Goal: Transaction & Acquisition: Purchase product/service

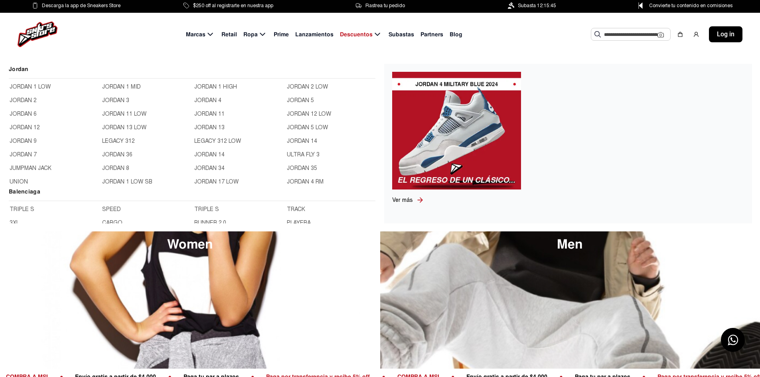
scroll to position [239, 0]
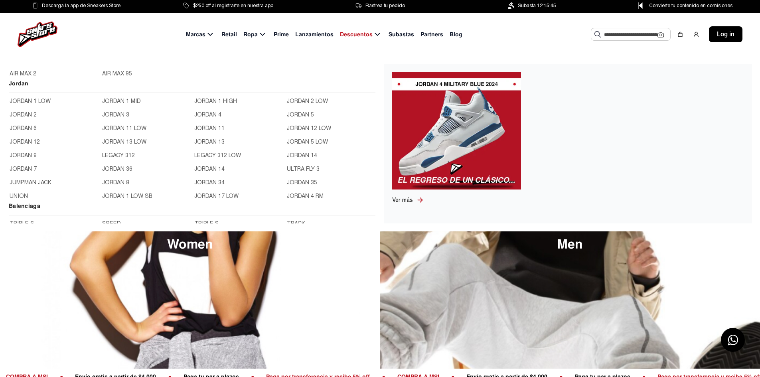
click at [26, 126] on link "JORDAN 6" at bounding box center [54, 128] width 88 height 9
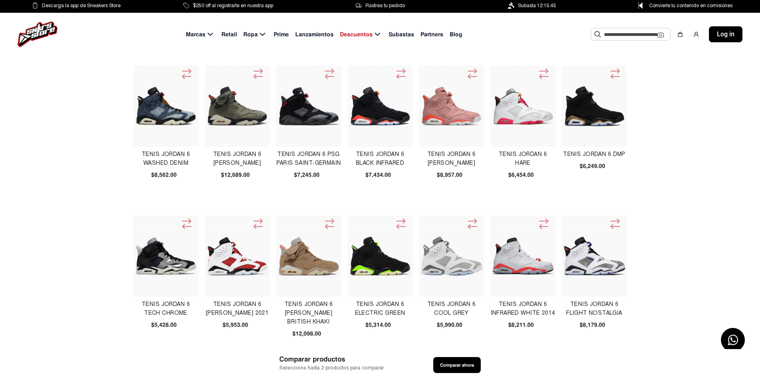
click at [506, 108] on img at bounding box center [522, 105] width 61 height 37
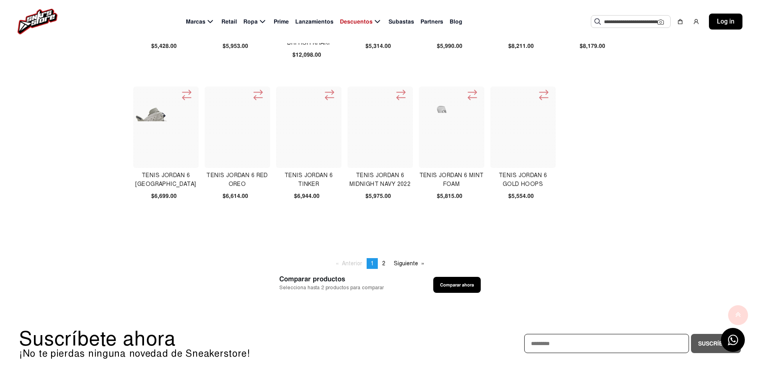
scroll to position [279, 0]
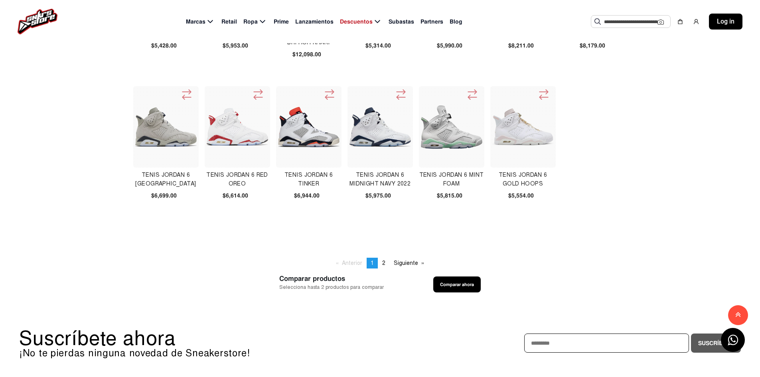
click at [377, 138] on img at bounding box center [379, 126] width 61 height 39
